Goal: Find specific page/section: Find specific page/section

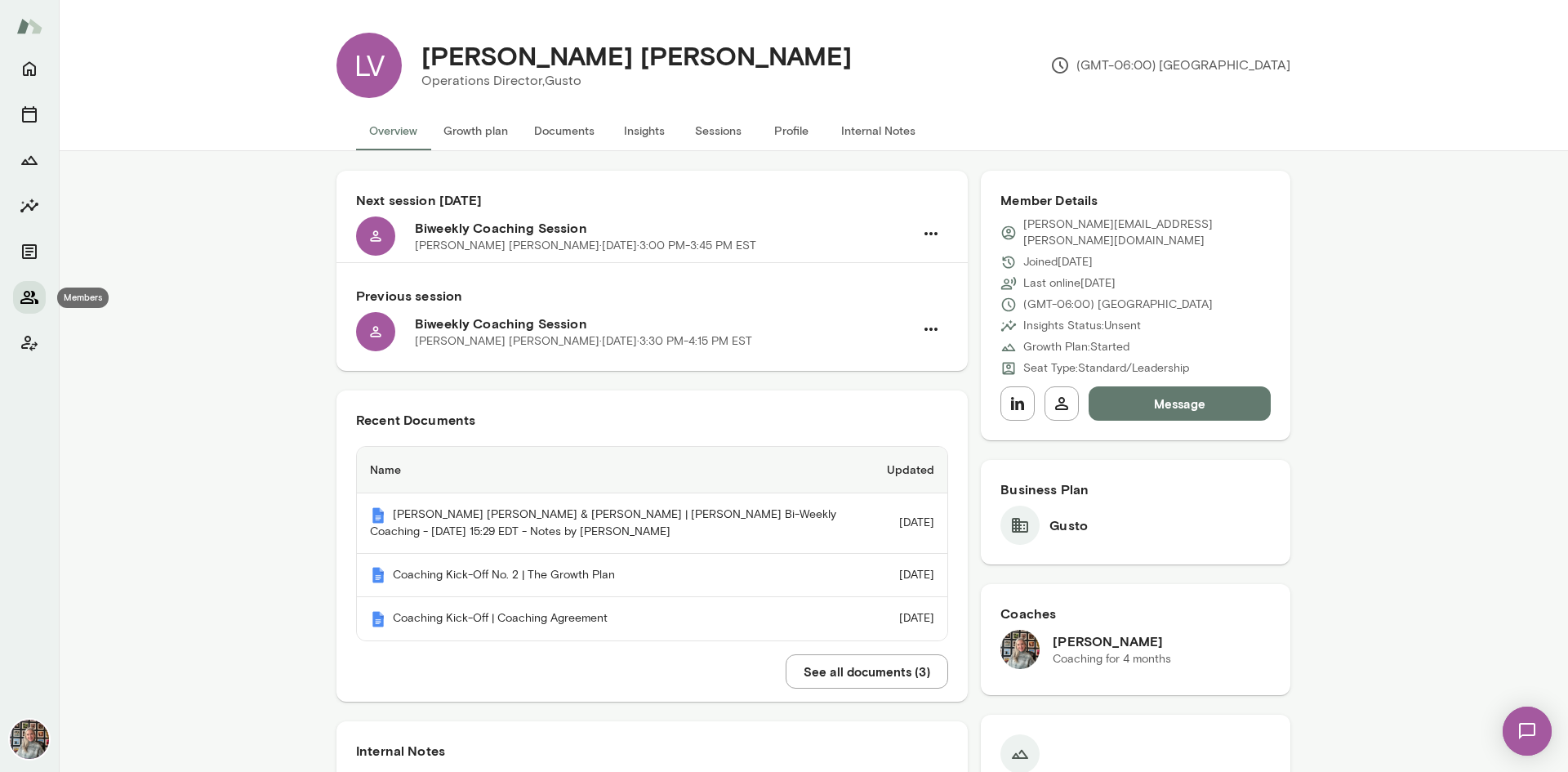
click at [33, 292] on icon "Members" at bounding box center [30, 297] width 18 height 13
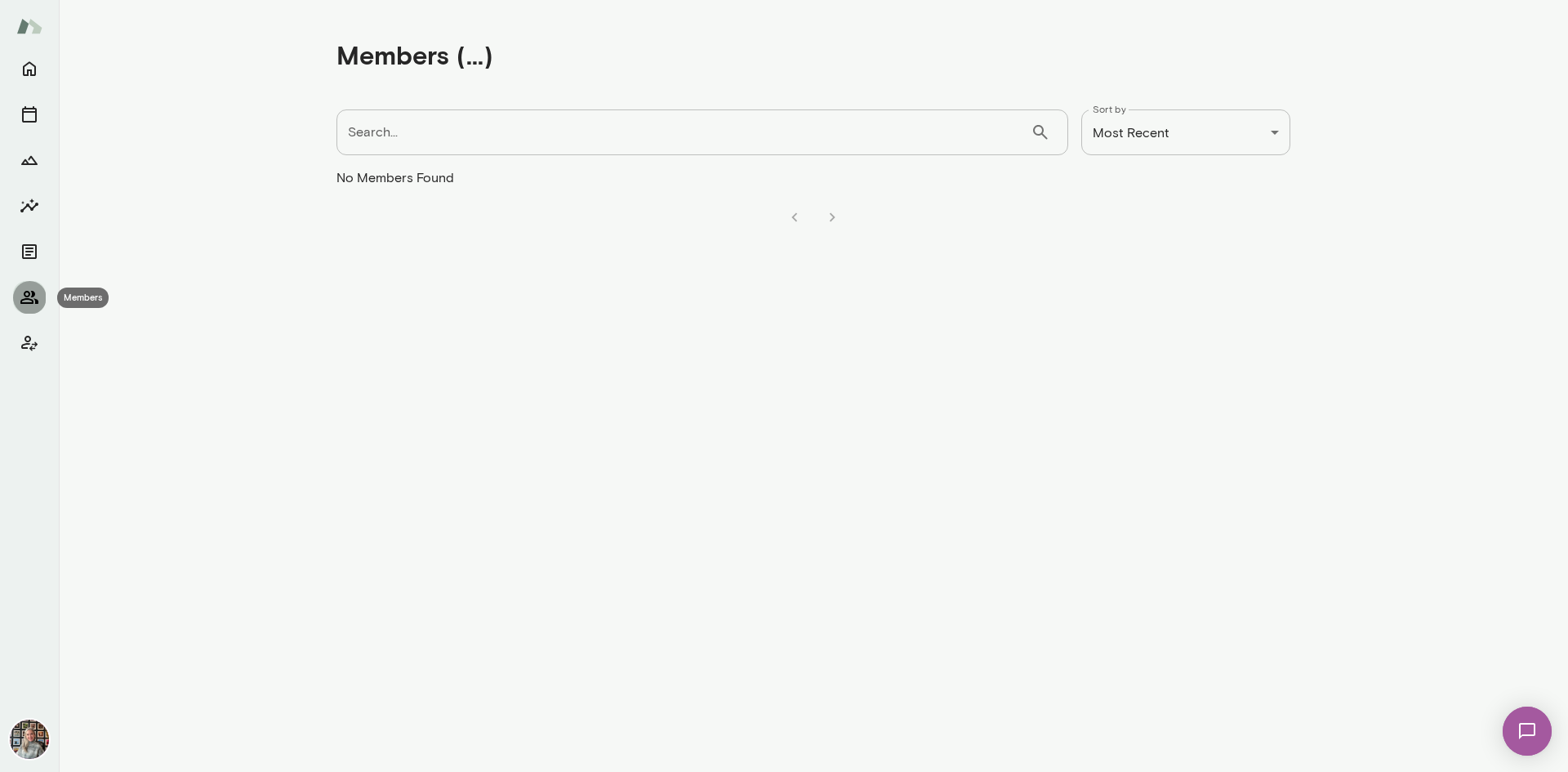
click at [30, 294] on icon "Members" at bounding box center [30, 297] width 18 height 13
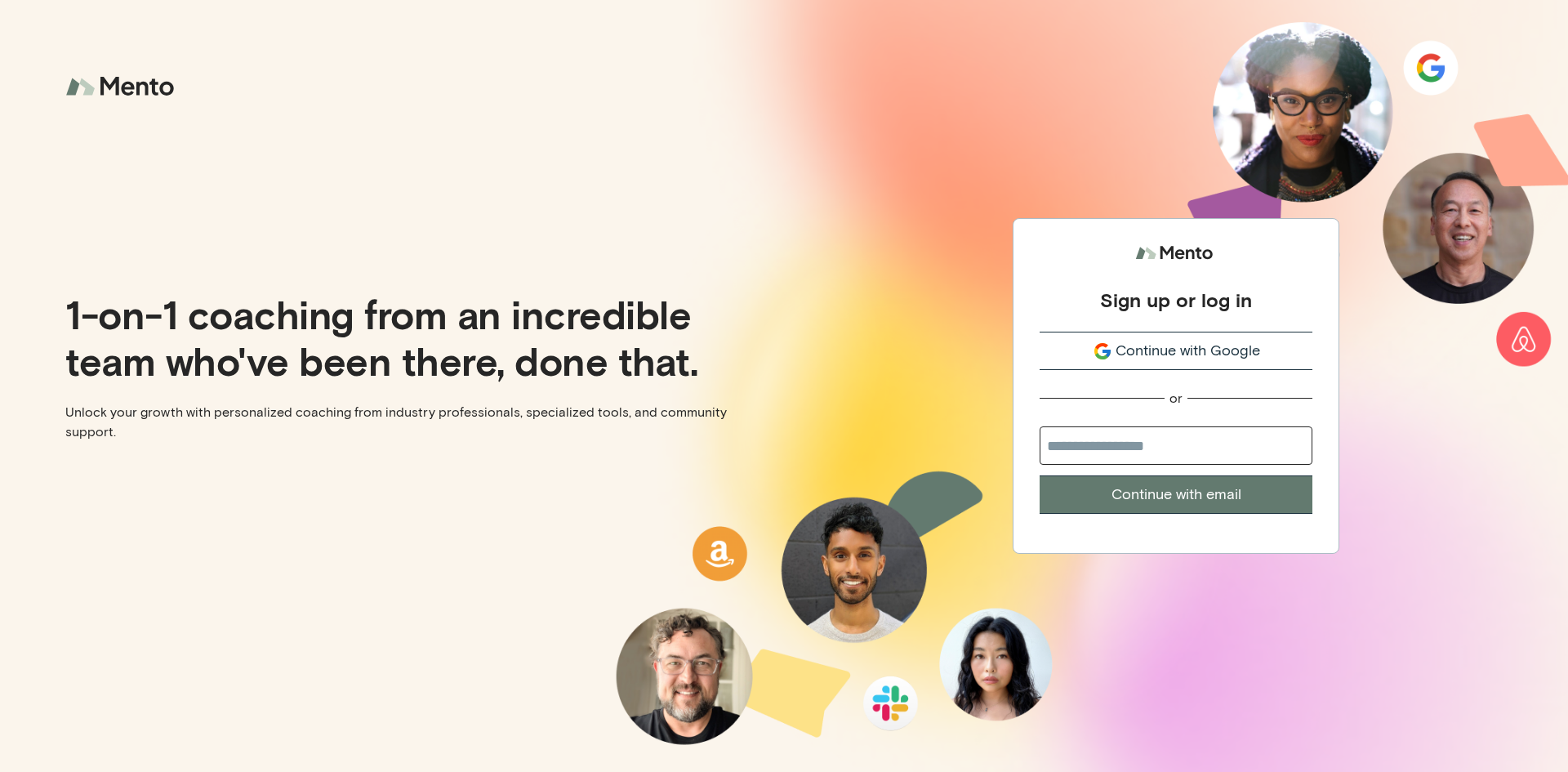
click at [1160, 350] on span "Continue with Google" at bounding box center [1188, 350] width 144 height 22
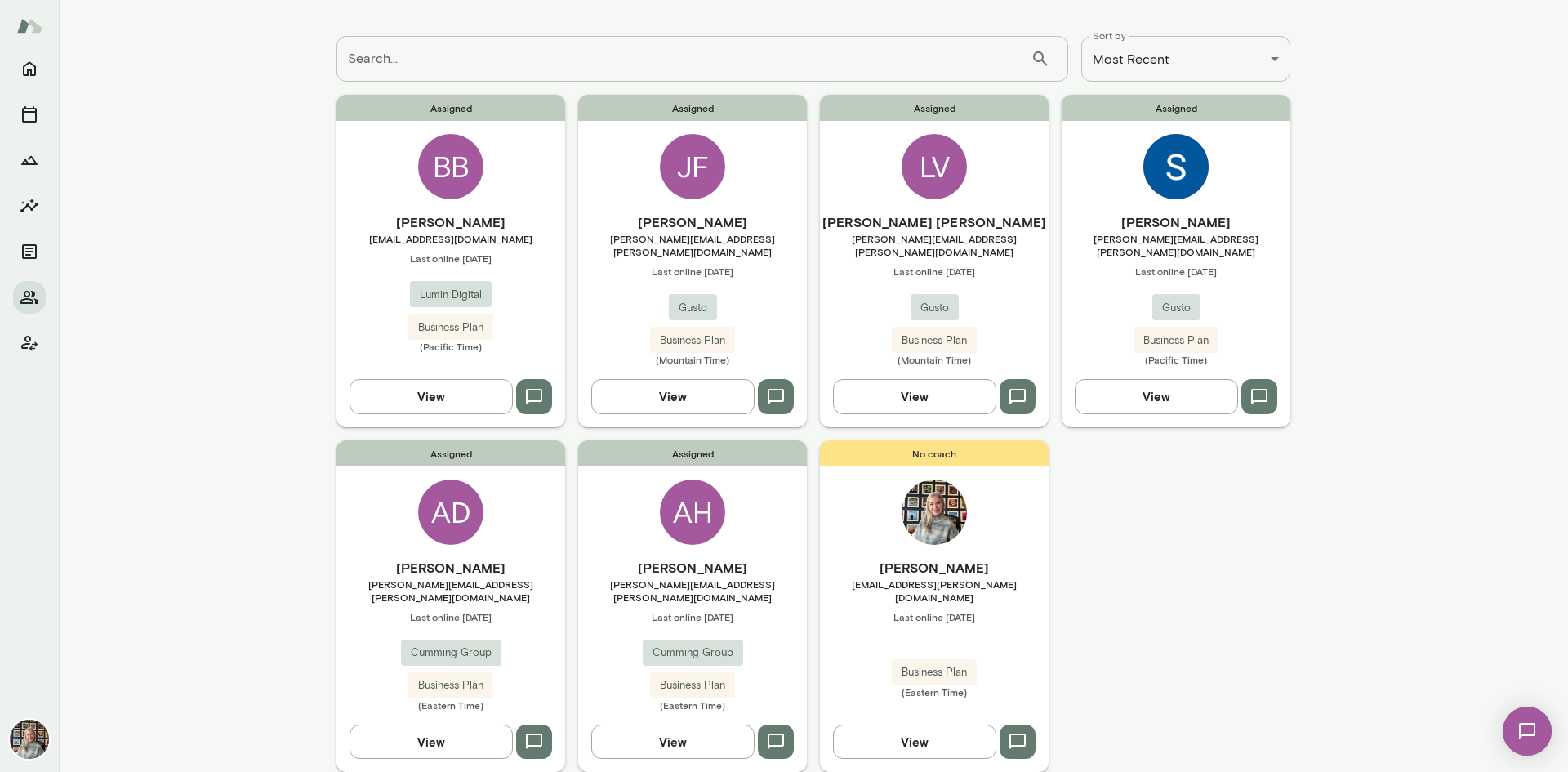
scroll to position [106, 0]
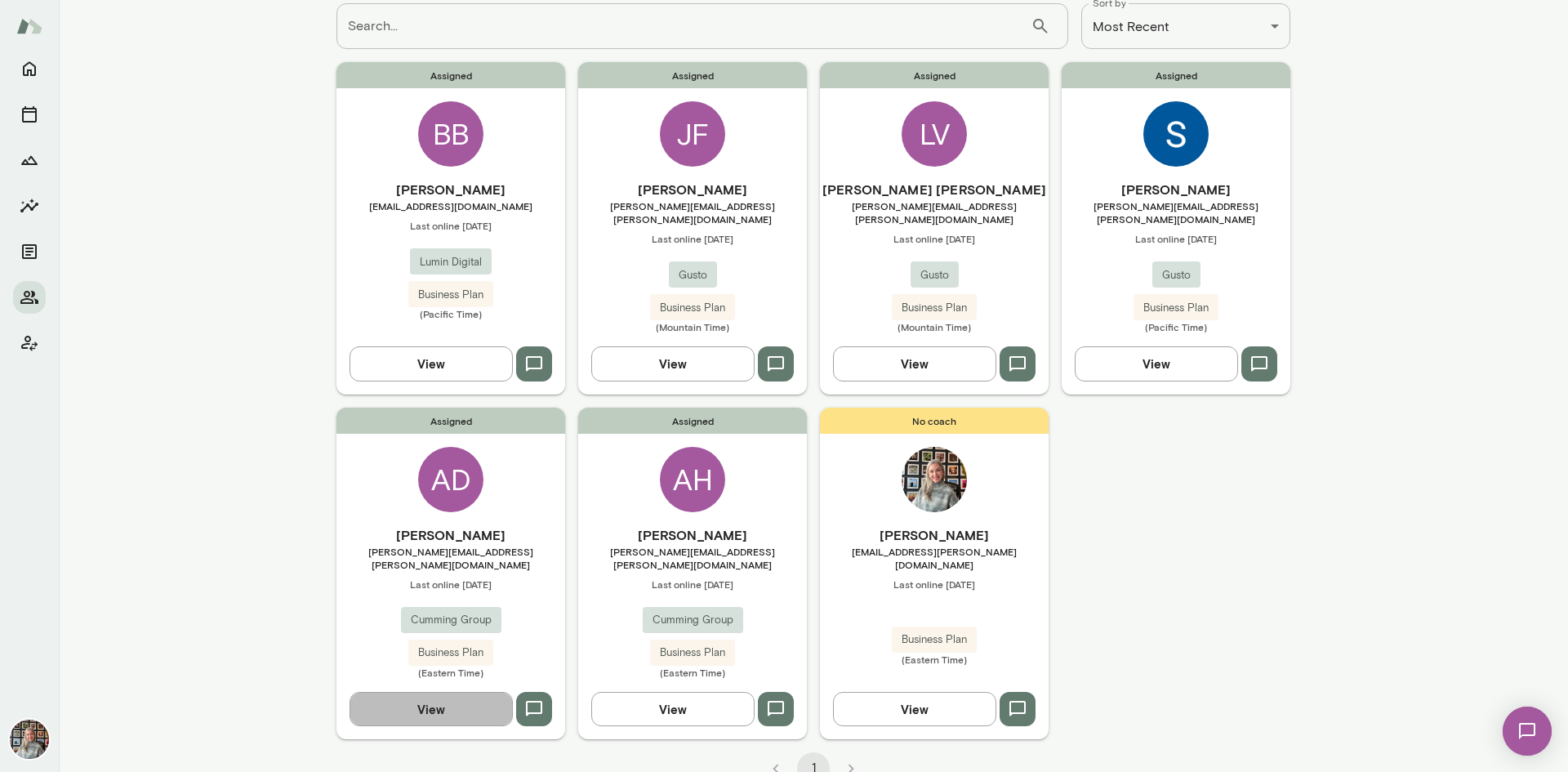
click at [459, 691] on button "View" at bounding box center [431, 708] width 163 height 34
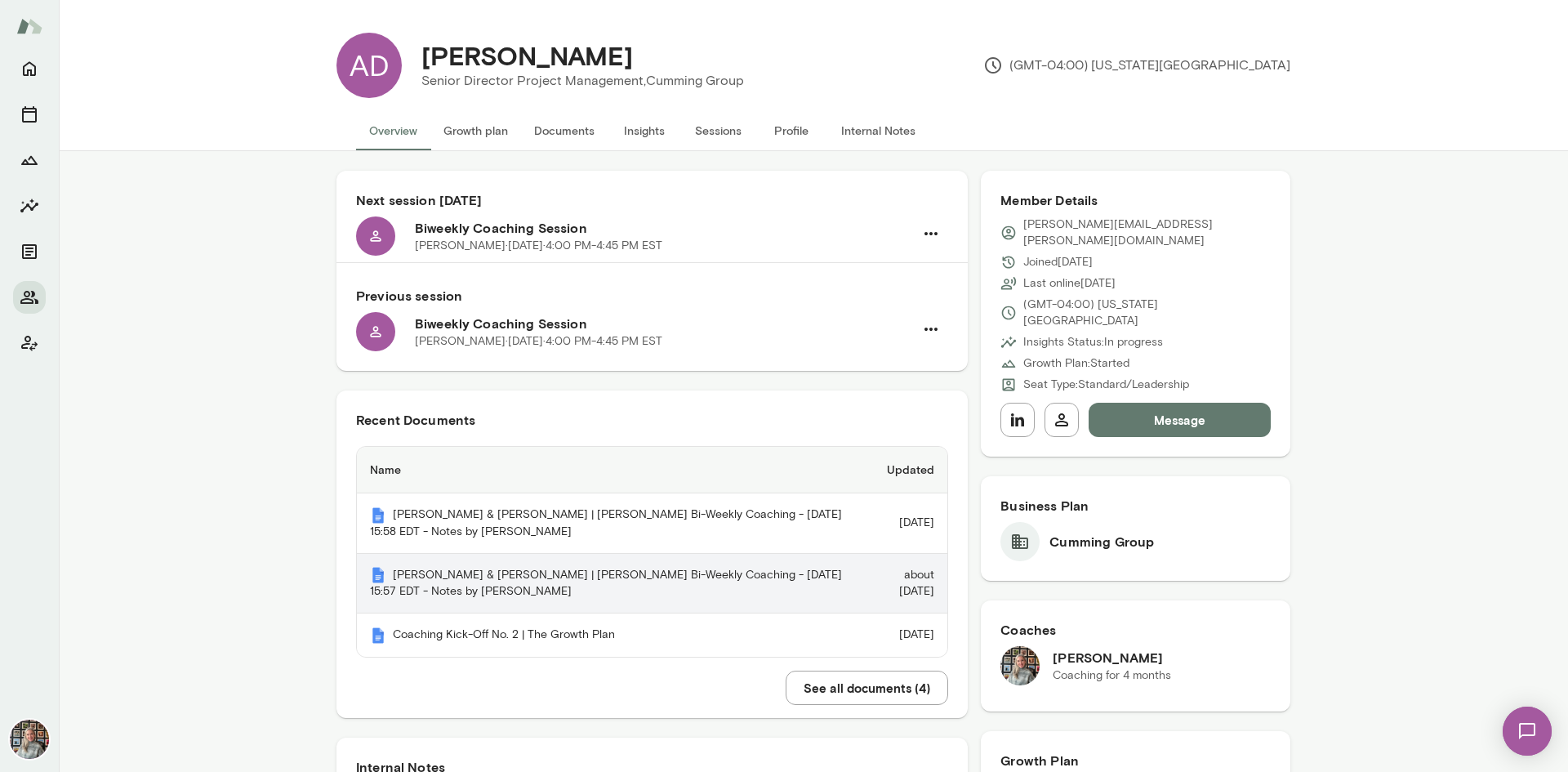
click at [438, 582] on th "alexandra drori & Tricia Maggio | Mento Bi-Weekly Coaching - 2025/08/07 15:57 E…" at bounding box center [608, 584] width 503 height 61
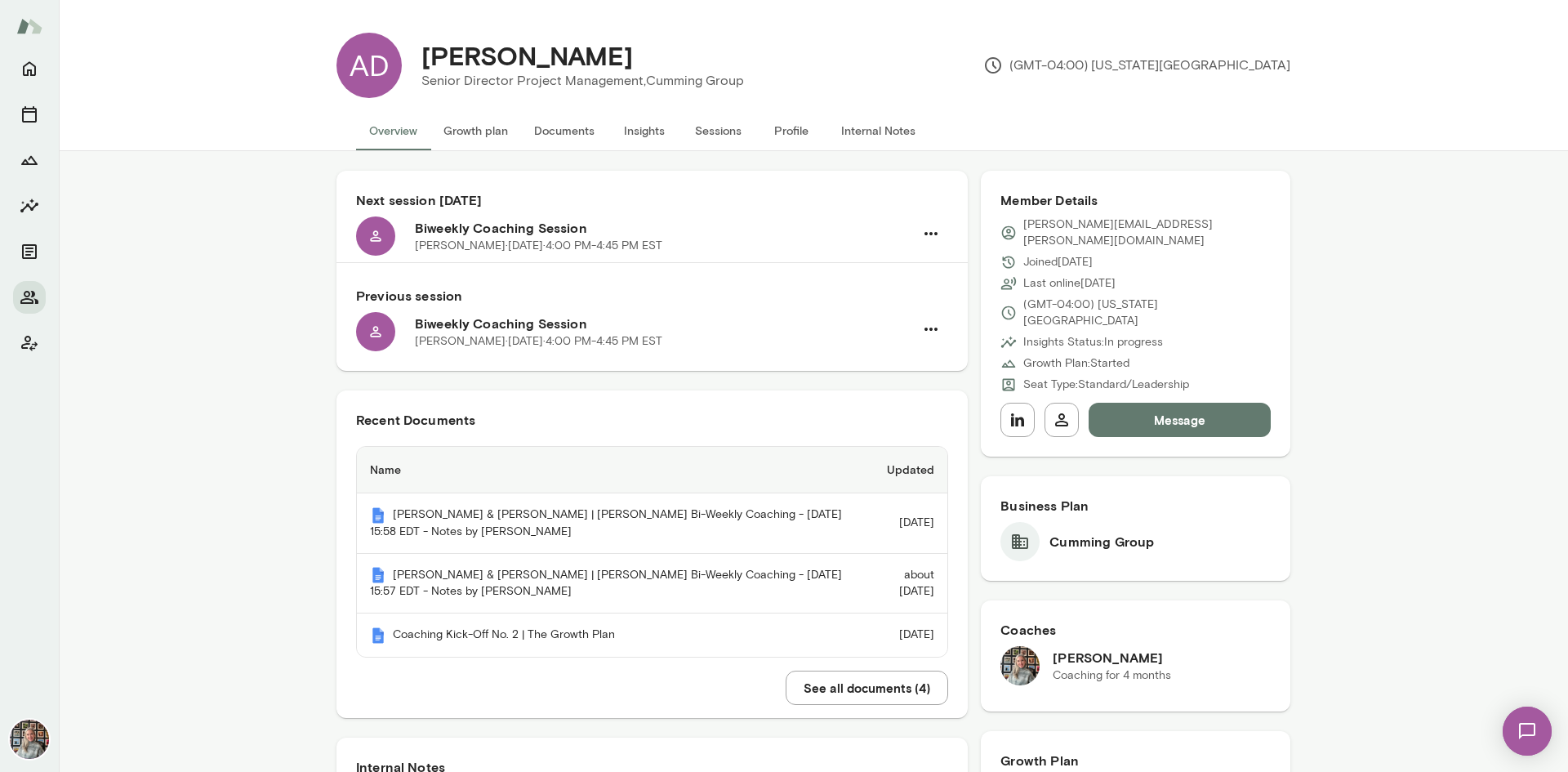
click at [579, 130] on button "Documents" at bounding box center [565, 130] width 87 height 39
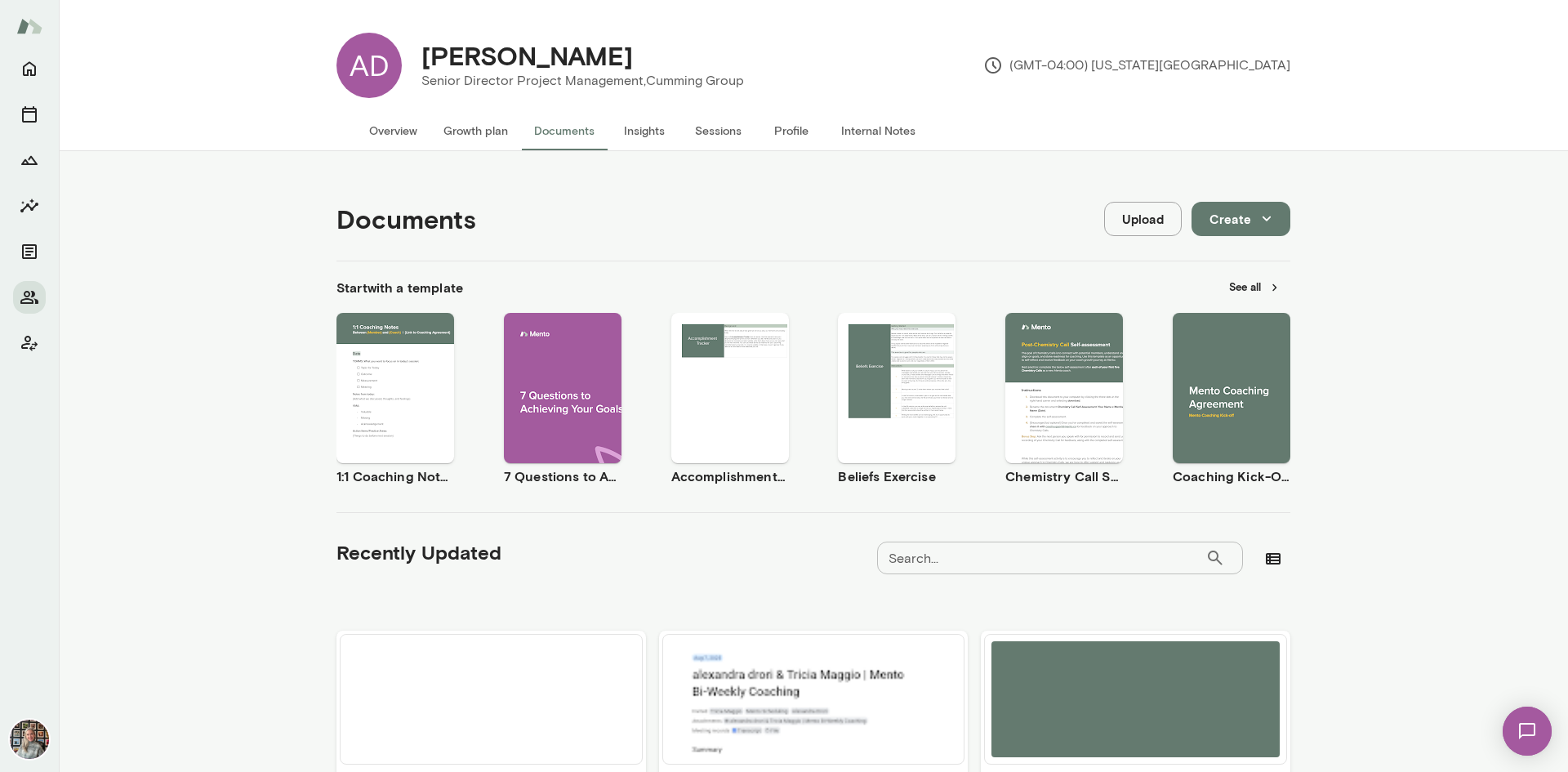
scroll to position [408, 0]
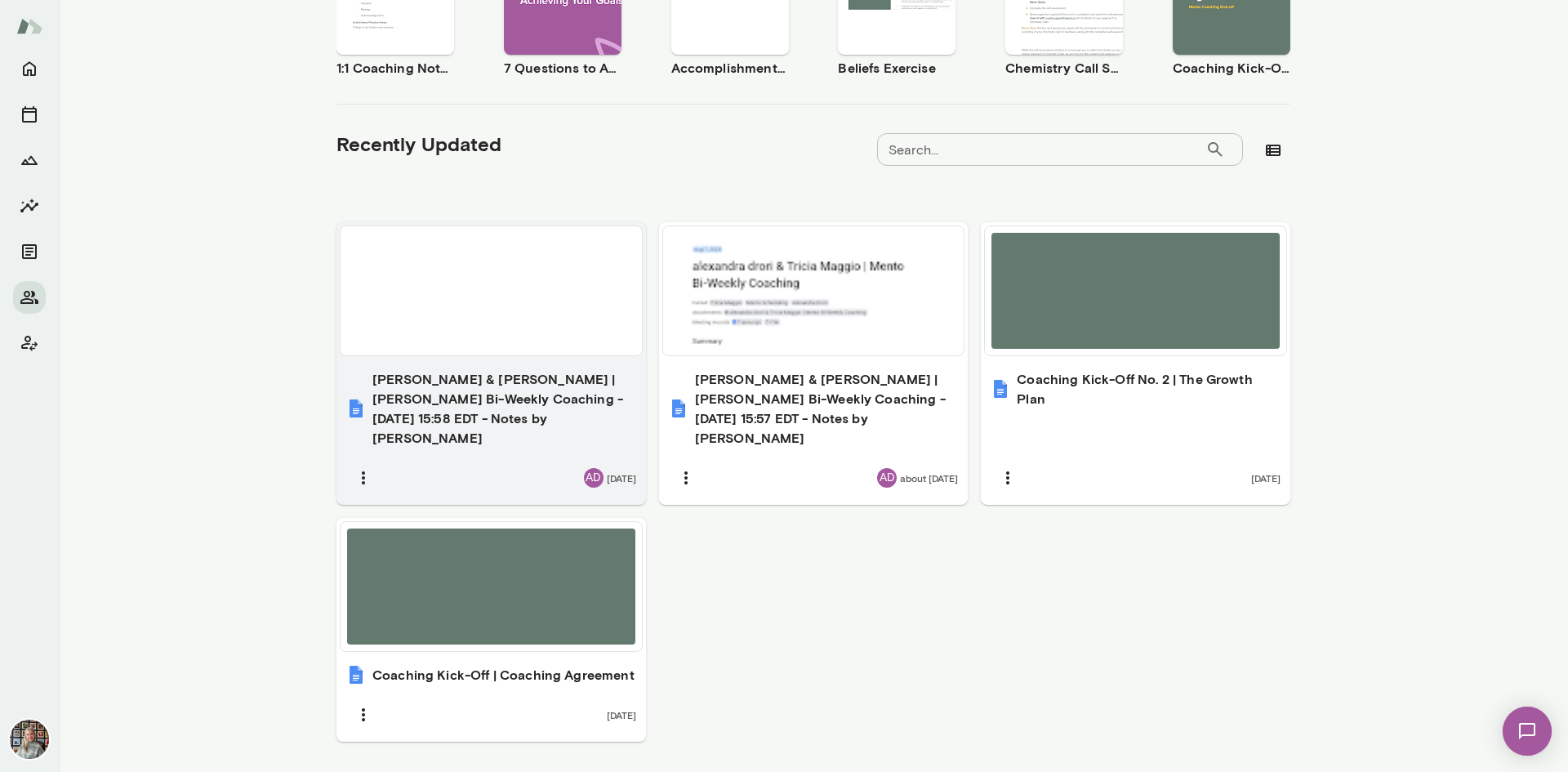
drag, startPoint x: 470, startPoint y: 390, endPoint x: 457, endPoint y: 393, distance: 13.3
click at [457, 393] on h6 "alexandra drori & Tricia Maggio | Mento Bi-Weekly Coaching - 2025/08/21 15:58 E…" at bounding box center [505, 408] width 264 height 78
click at [464, 398] on h6 "alexandra drori & Tricia Maggio | Mento Bi-Weekly Coaching - 2025/08/21 15:58 E…" at bounding box center [505, 408] width 264 height 78
